Goal: Transaction & Acquisition: Purchase product/service

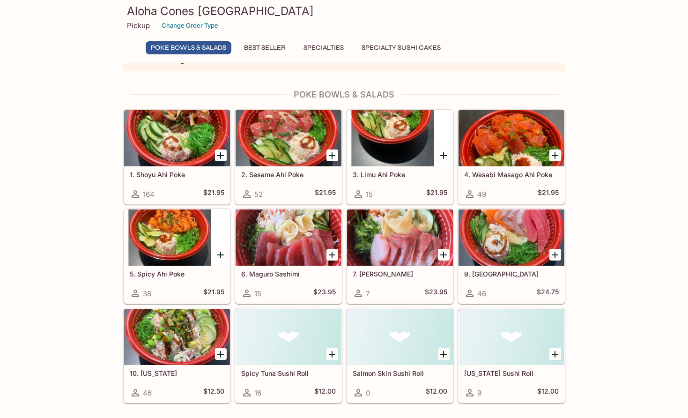
scroll to position [94, 0]
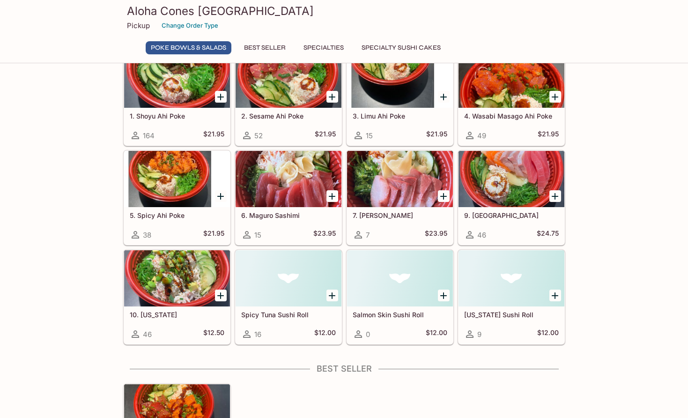
click at [267, 45] on button "Best Seller" at bounding box center [265, 47] width 52 height 13
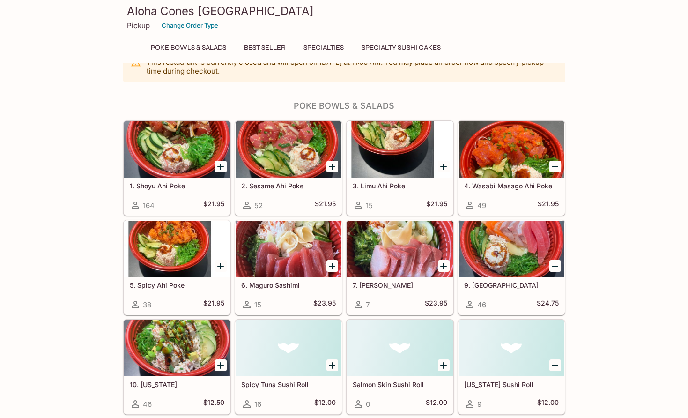
scroll to position [47, 0]
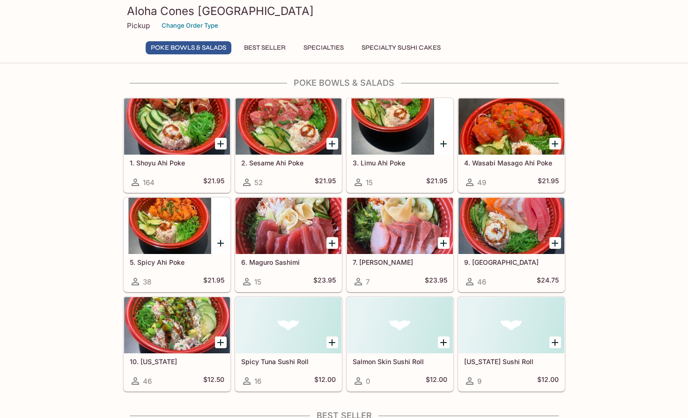
click at [512, 122] on div at bounding box center [512, 126] width 106 height 56
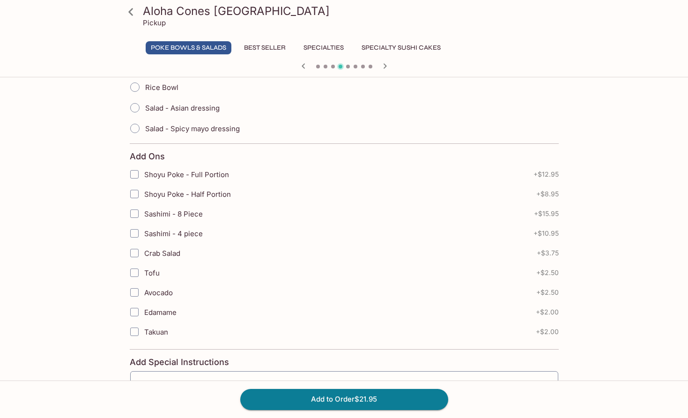
scroll to position [269, 0]
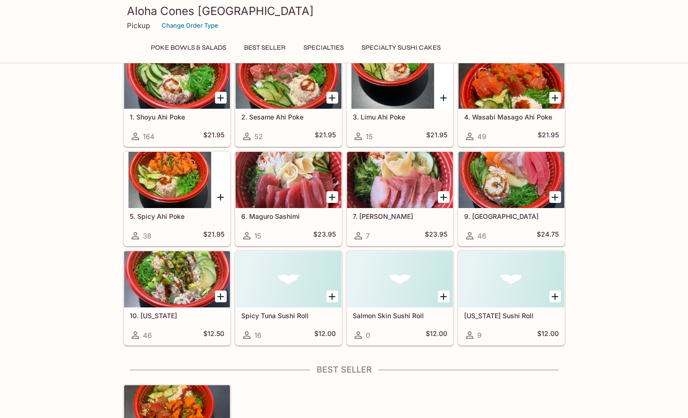
scroll to position [47, 0]
click at [218, 297] on icon "Add 10. California" at bounding box center [220, 296] width 11 height 11
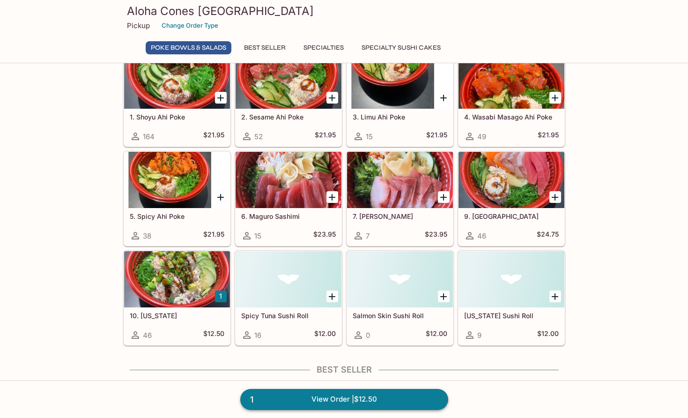
click at [280, 394] on link "1 View Order | $12.50" at bounding box center [344, 399] width 208 height 21
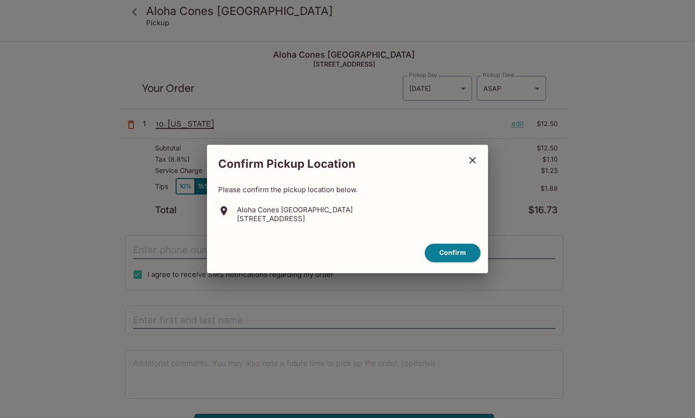
click at [474, 151] on button "close" at bounding box center [472, 160] width 23 height 23
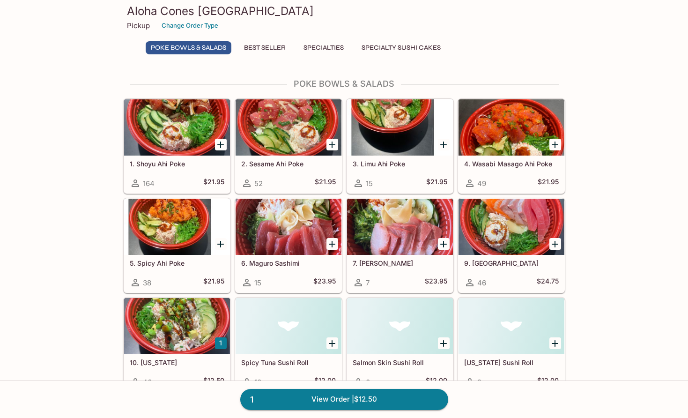
click at [182, 249] on div at bounding box center [177, 227] width 106 height 56
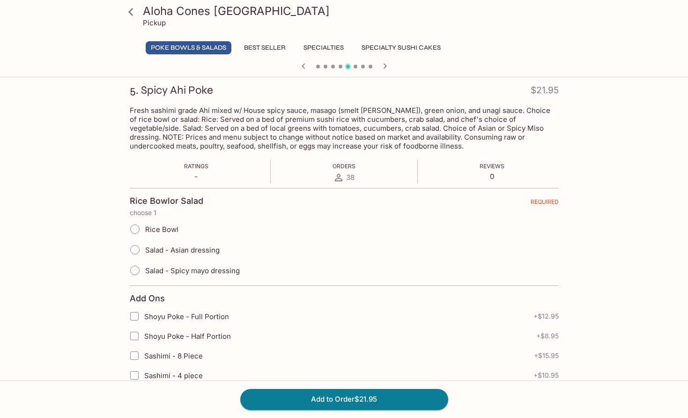
scroll to position [141, 0]
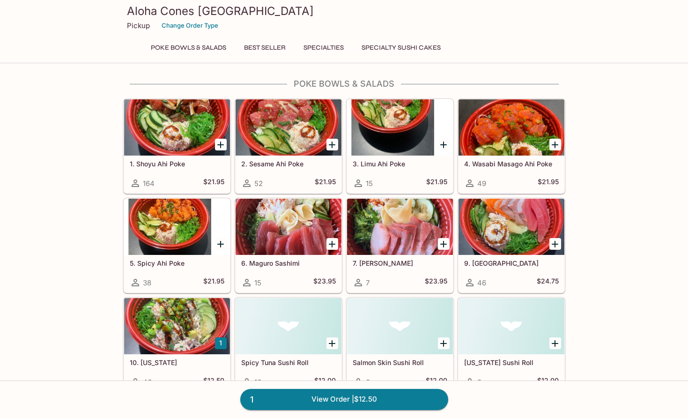
click at [189, 138] on div at bounding box center [177, 127] width 106 height 56
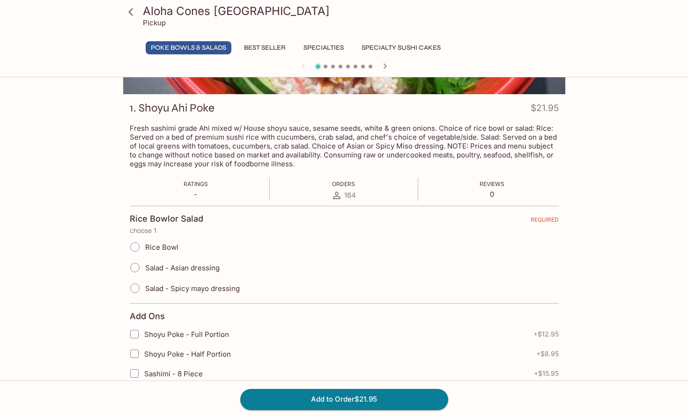
scroll to position [141, 0]
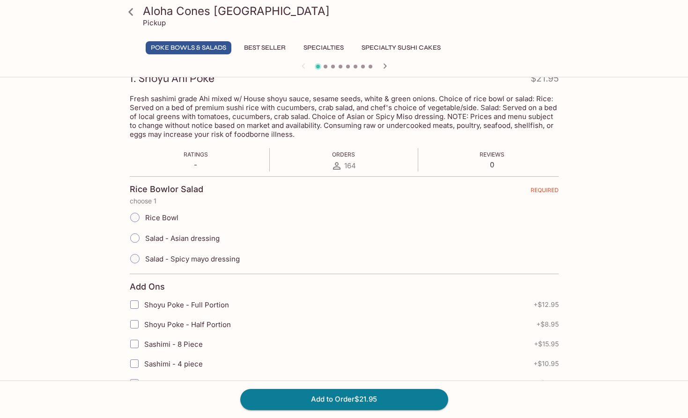
click at [151, 217] on span "Rice Bowl" at bounding box center [161, 217] width 33 height 9
click at [145, 217] on input "Rice Bowl" at bounding box center [135, 218] width 20 height 20
radio input "true"
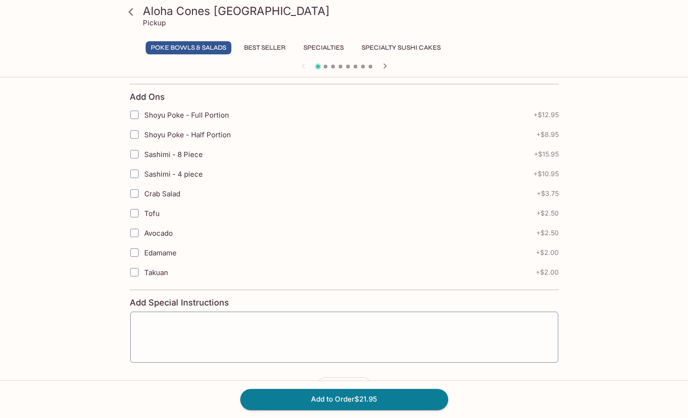
scroll to position [316, 0]
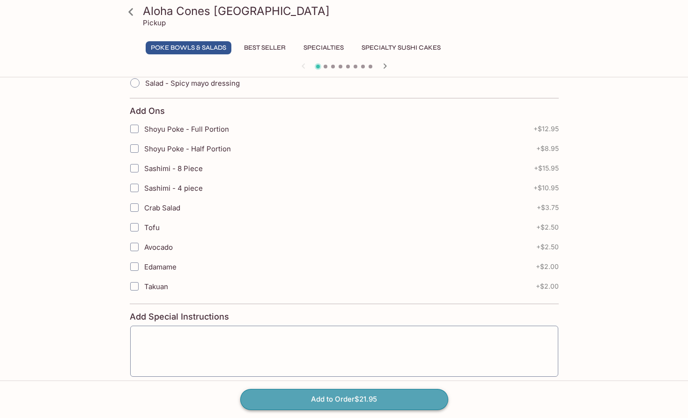
click at [342, 400] on button "Add to Order $21.95" at bounding box center [344, 399] width 208 height 21
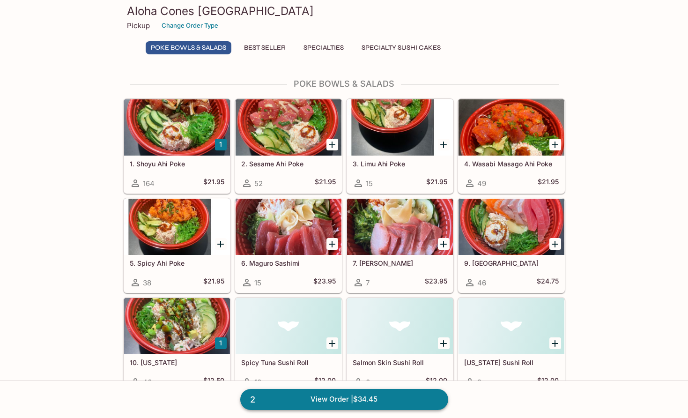
click at [369, 401] on link "2 View Order | $34.45" at bounding box center [344, 399] width 208 height 21
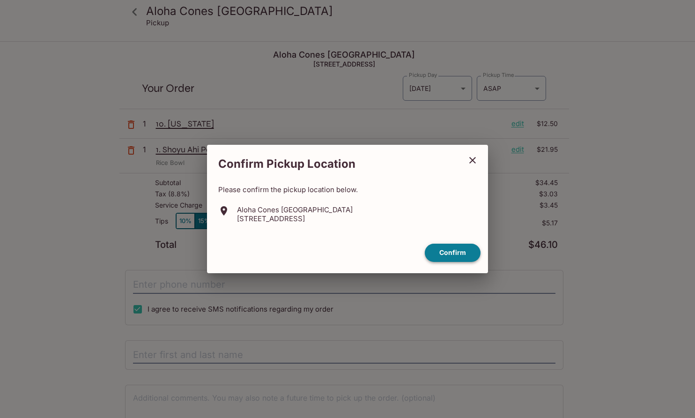
click at [471, 253] on button "Confirm" at bounding box center [453, 253] width 56 height 18
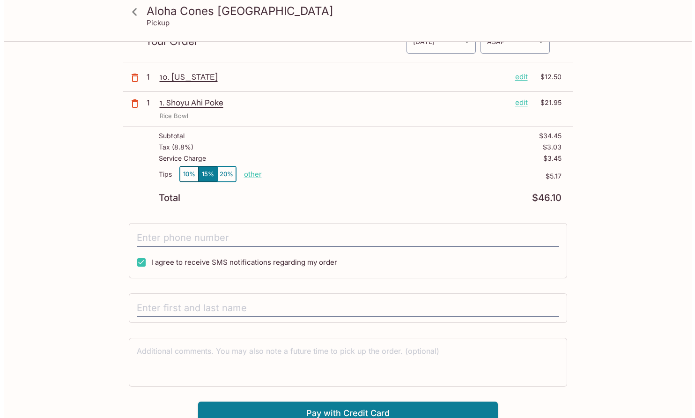
scroll to position [54, 0]
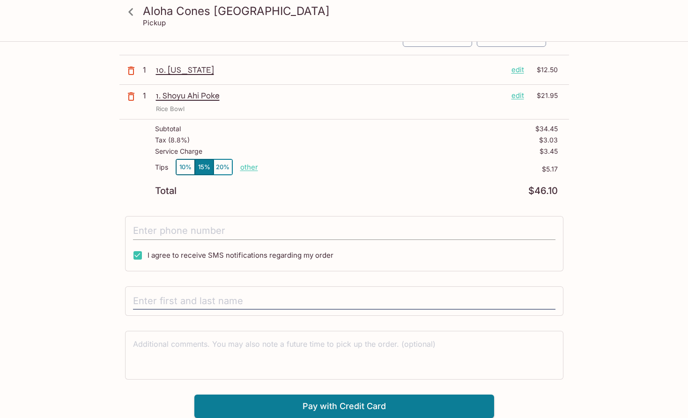
click at [238, 231] on input "tel" at bounding box center [344, 231] width 423 height 18
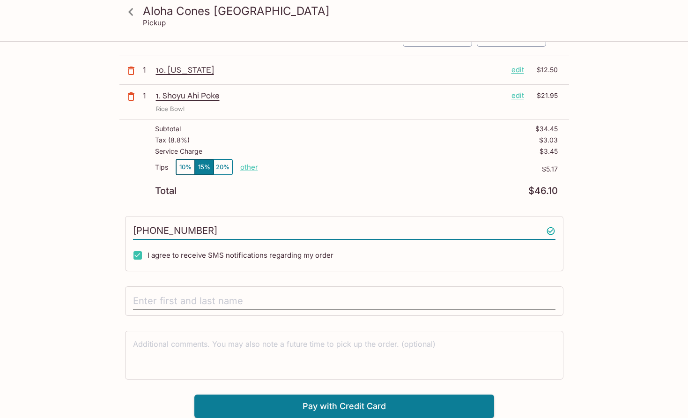
type input "(505) 410-3131"
click at [287, 293] on input "text" at bounding box center [344, 301] width 423 height 18
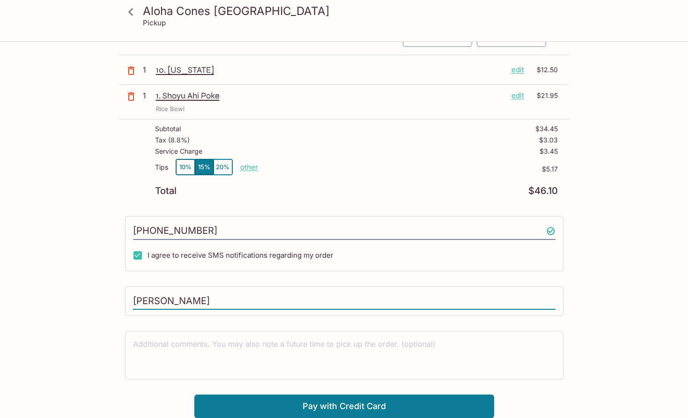
type input "Leila Khurshid"
click at [132, 70] on icon "button" at bounding box center [131, 70] width 11 height 11
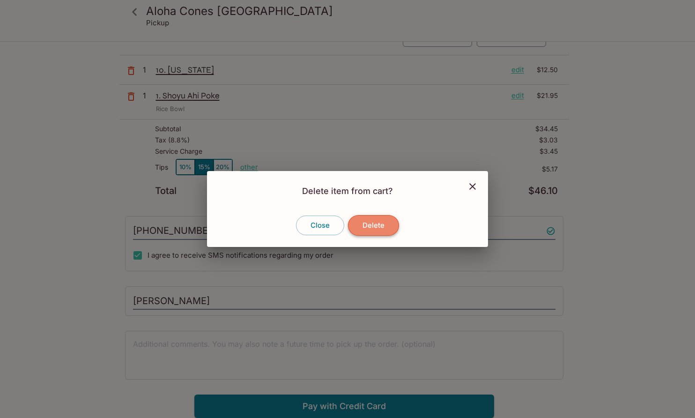
click at [382, 221] on button "Delete" at bounding box center [373, 225] width 51 height 21
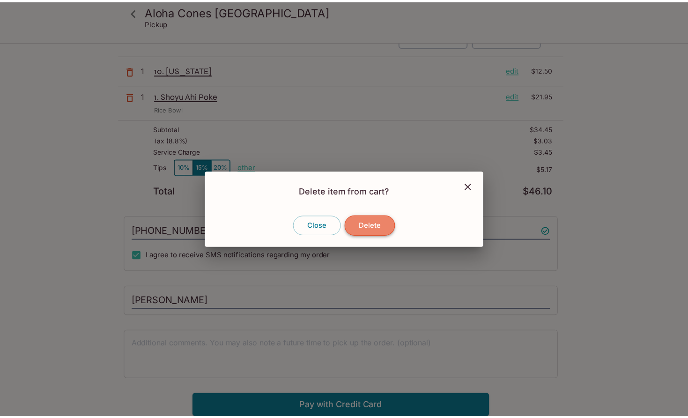
scroll to position [42, 0]
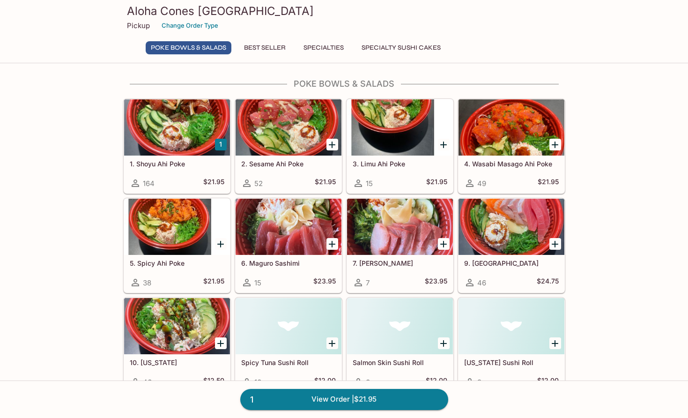
scroll to position [94, 0]
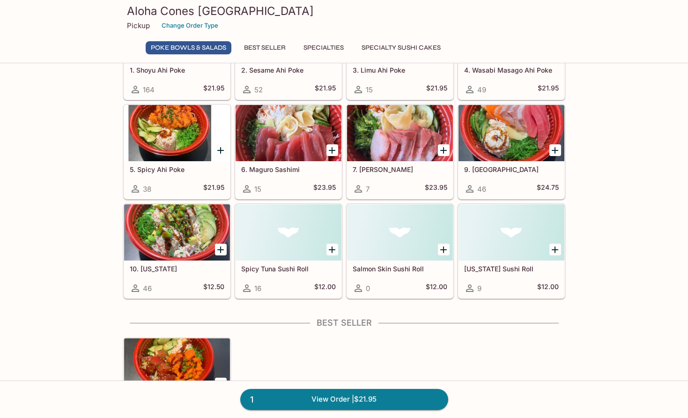
click at [200, 233] on div at bounding box center [177, 232] width 106 height 56
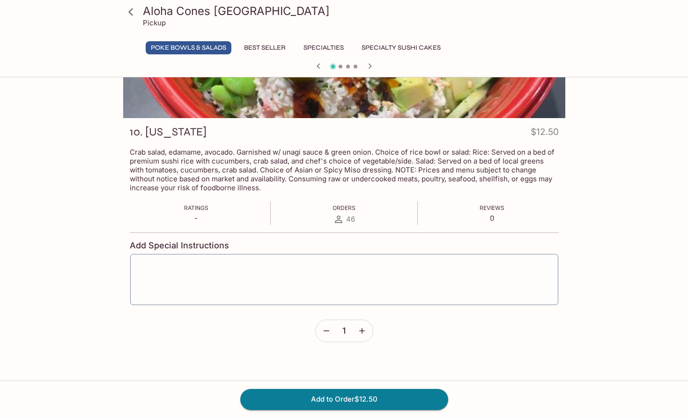
scroll to position [141, 0]
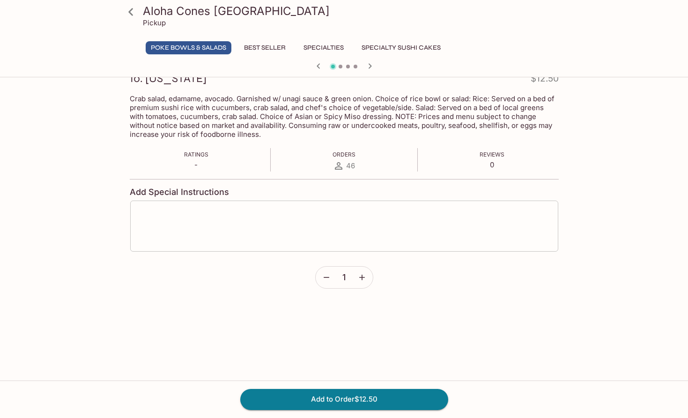
click at [175, 220] on textarea at bounding box center [344, 226] width 415 height 36
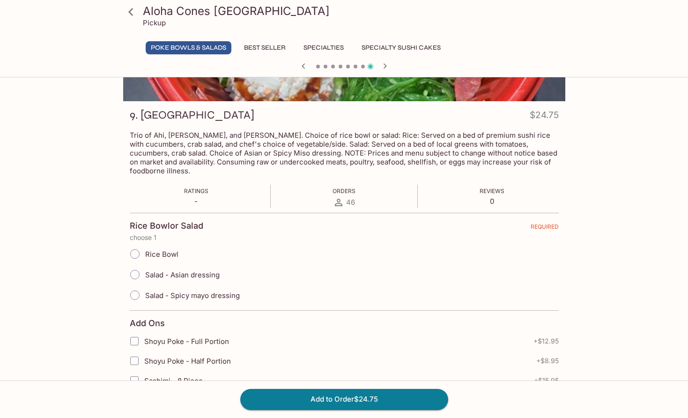
scroll to position [47, 0]
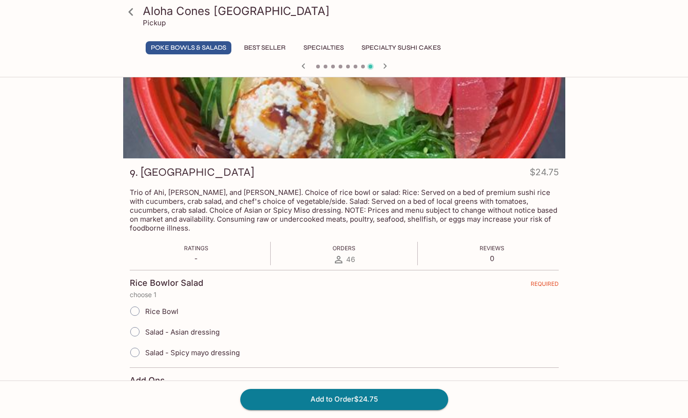
click at [610, 196] on div "Aloha Cones Denver Pickup Poke Bowls & Salads Best Seller Specialties Specialty…" at bounding box center [345, 384] width 600 height 700
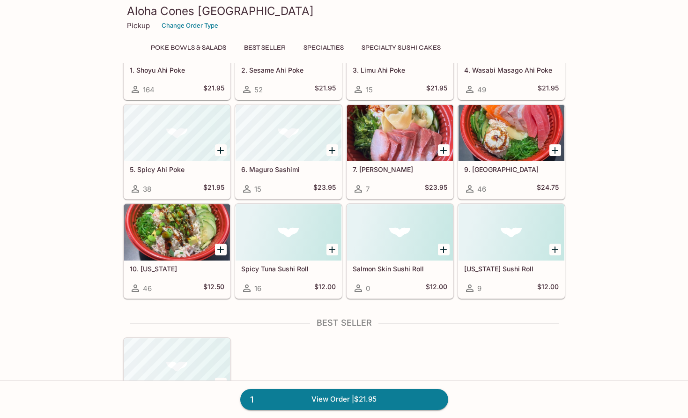
scroll to position [94, 0]
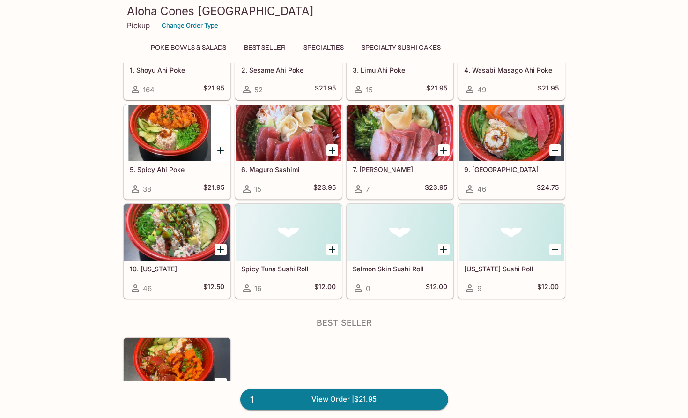
click at [222, 250] on icon "Add 10. California" at bounding box center [220, 249] width 7 height 7
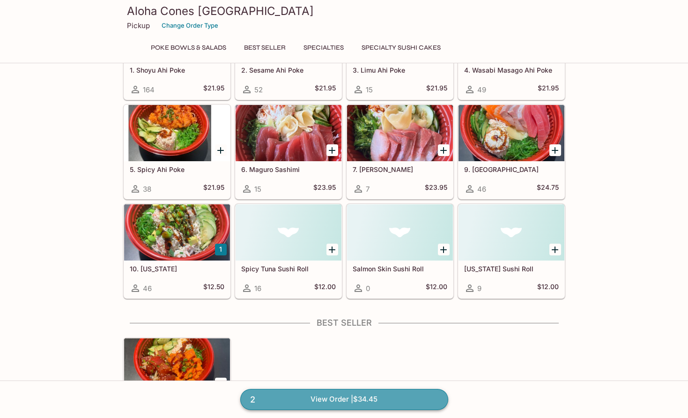
click at [346, 401] on link "2 View Order | $34.45" at bounding box center [344, 399] width 208 height 21
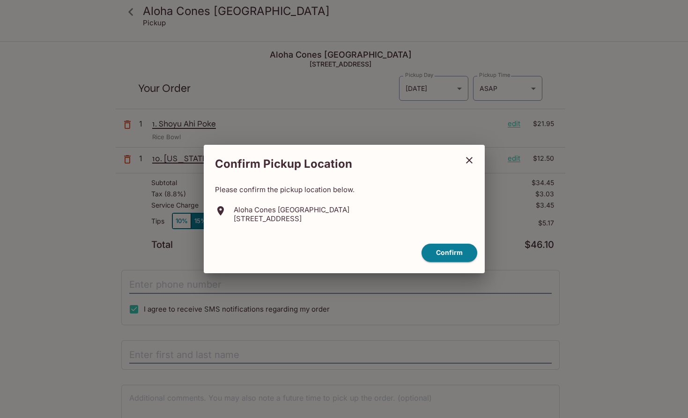
type input "[PHONE_NUMBER]"
type input "[PERSON_NAME]"
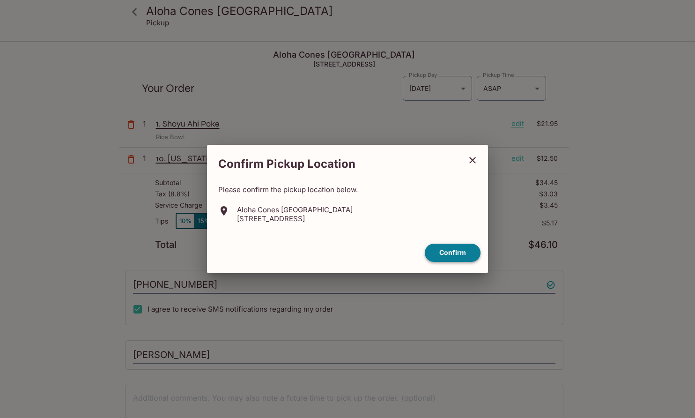
click at [458, 251] on button "Confirm" at bounding box center [453, 253] width 56 height 18
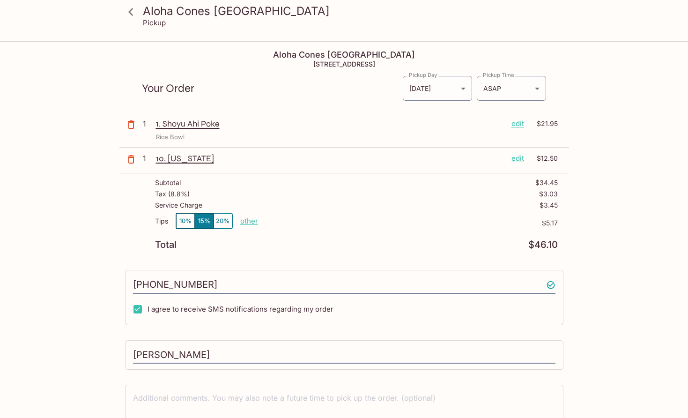
click at [516, 157] on p "edit" at bounding box center [518, 158] width 13 height 10
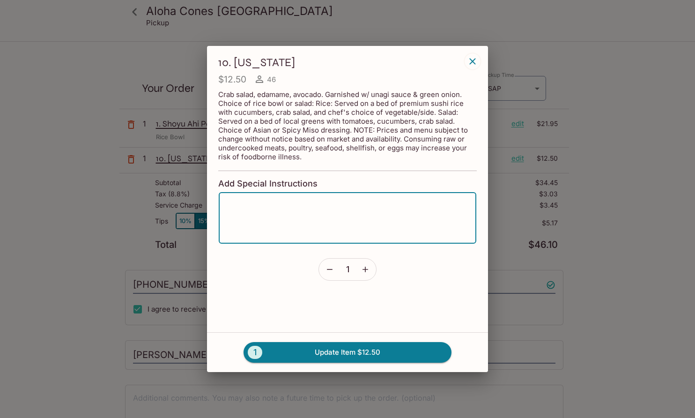
click at [326, 213] on textarea at bounding box center [347, 218] width 245 height 36
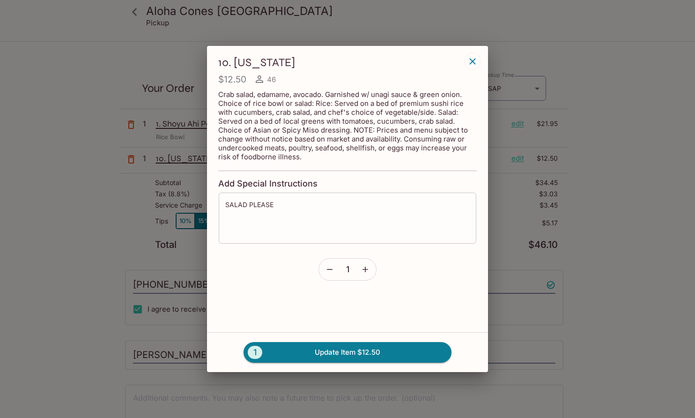
click at [374, 213] on textarea "SALAD PLEASE" at bounding box center [347, 218] width 245 height 36
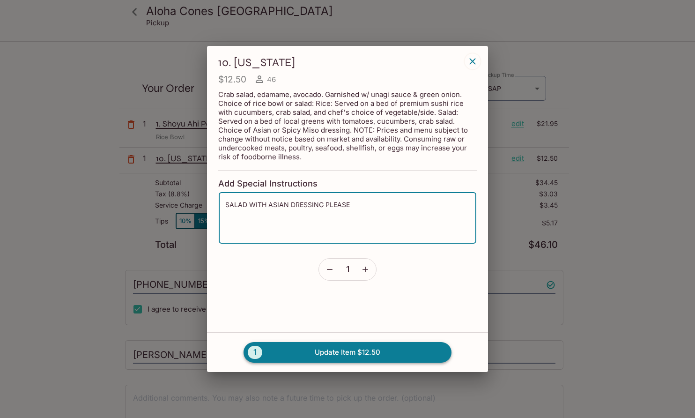
type textarea "SALAD WITH ASIAN DRESSING PLEASE"
click at [380, 355] on button "1 Update Item $12.50" at bounding box center [348, 352] width 208 height 21
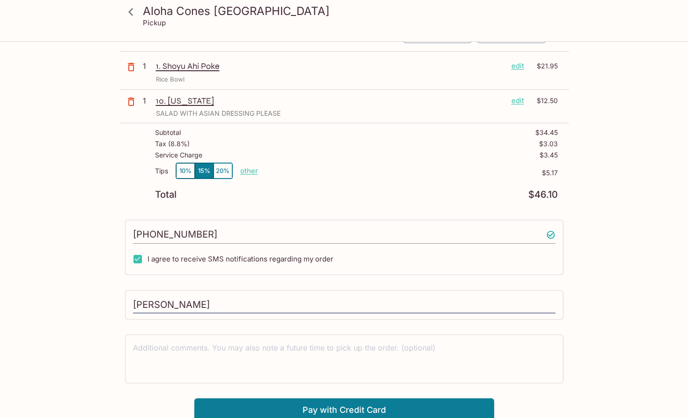
scroll to position [61, 0]
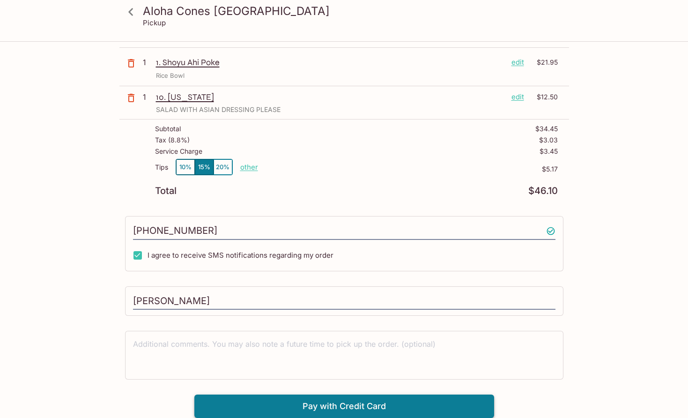
click at [339, 400] on button "Pay with Credit Card" at bounding box center [344, 405] width 300 height 23
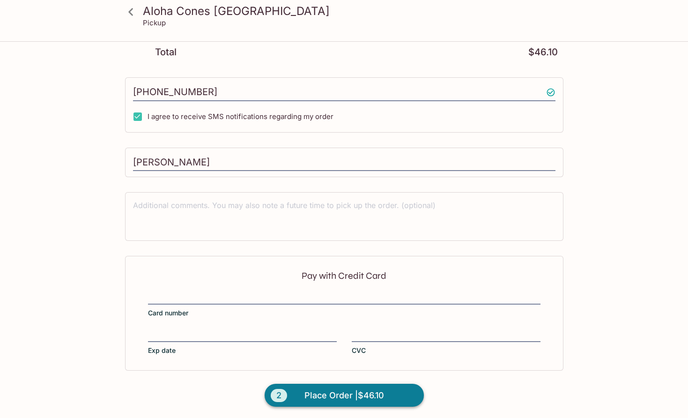
scroll to position [202, 0]
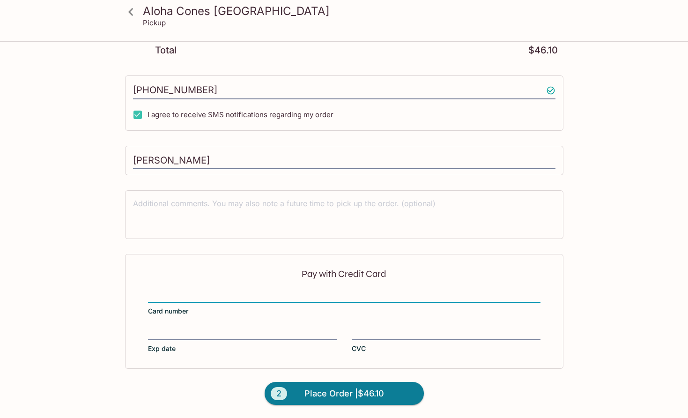
click at [207, 326] on div "Pay with Credit Card Card number Exp date CVC" at bounding box center [344, 311] width 439 height 114
click at [334, 387] on span "Place Order | $46.10" at bounding box center [345, 393] width 80 height 15
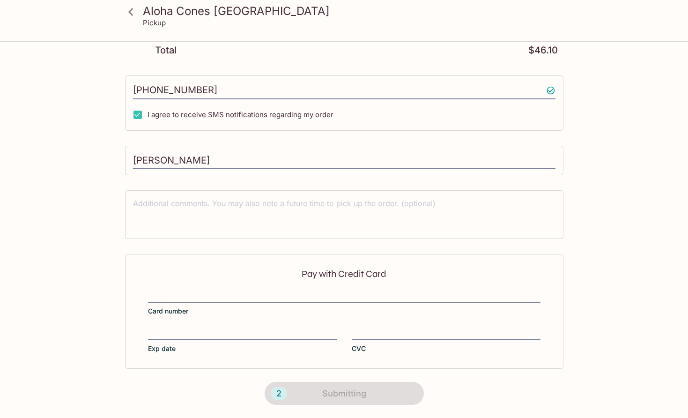
scroll to position [126, 0]
